Goal: Task Accomplishment & Management: Use online tool/utility

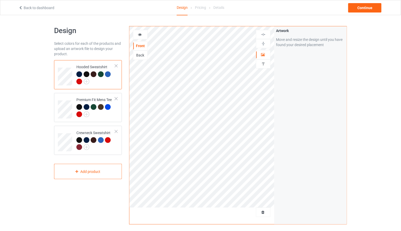
click at [110, 73] on div at bounding box center [108, 74] width 6 height 6
click at [141, 34] on icon at bounding box center [140, 34] width 4 height 4
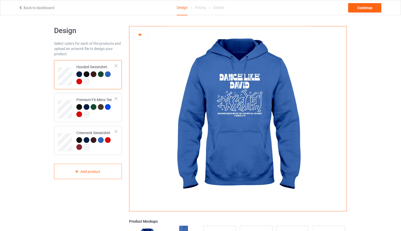
click at [228, 93] on img at bounding box center [238, 116] width 145 height 181
click at [140, 35] on icon at bounding box center [140, 34] width 4 height 4
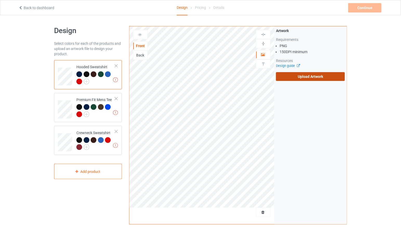
click at [308, 78] on label "Upload Artwork" at bounding box center [310, 76] width 69 height 9
click at [0, 0] on input "Upload Artwork" at bounding box center [0, 0] width 0 height 0
click at [309, 79] on label "Upload Artwork" at bounding box center [310, 76] width 69 height 9
click at [0, 0] on input "Upload Artwork" at bounding box center [0, 0] width 0 height 0
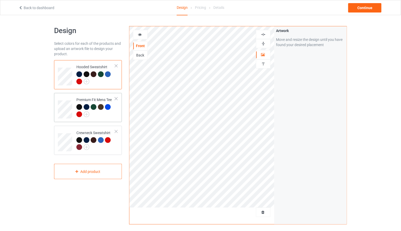
click at [107, 108] on div at bounding box center [108, 107] width 6 height 6
click at [140, 33] on icon at bounding box center [140, 34] width 4 height 4
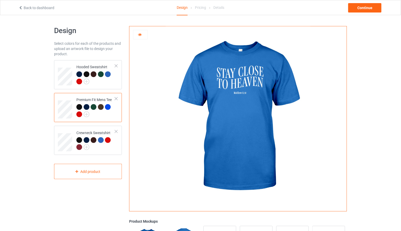
click at [143, 33] on div at bounding box center [140, 34] width 14 height 5
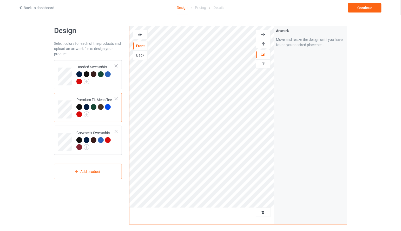
click at [139, 36] on icon at bounding box center [140, 34] width 4 height 4
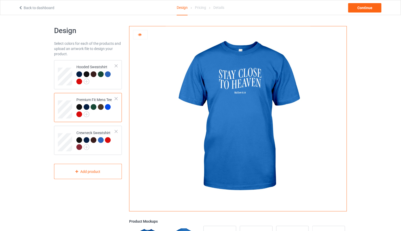
click at [141, 36] on icon at bounding box center [140, 34] width 4 height 4
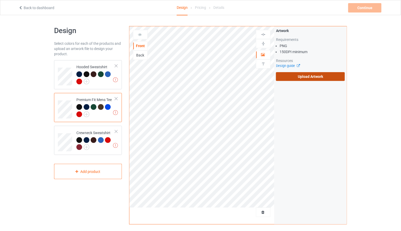
click at [309, 76] on label "Upload Artwork" at bounding box center [310, 76] width 69 height 9
click at [0, 0] on input "Upload Artwork" at bounding box center [0, 0] width 0 height 0
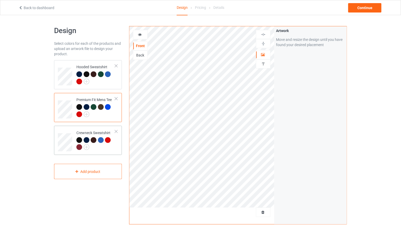
click at [102, 141] on div at bounding box center [101, 140] width 6 height 6
click at [139, 36] on icon at bounding box center [140, 34] width 4 height 4
